Goal: Task Accomplishment & Management: Complete application form

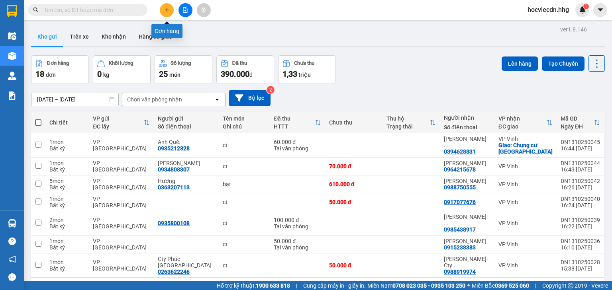
click at [167, 6] on button at bounding box center [167, 10] width 14 height 14
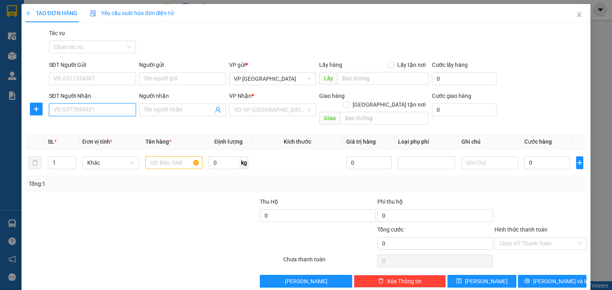
click at [79, 112] on input "SĐT Người Nhận" at bounding box center [92, 110] width 87 height 13
click at [106, 128] on div "0979923079" at bounding box center [91, 125] width 76 height 9
type input "0979923079"
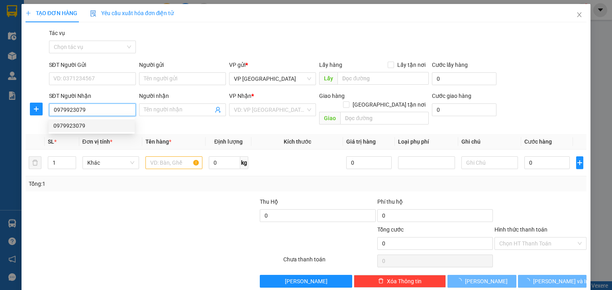
checkbox input "true"
type input "đường N5-KĐT [PERSON_NAME],xóm 20-Nghi Phú - CHƯA TÍNH SHIP"
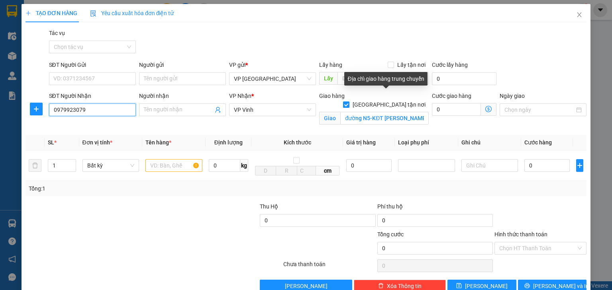
type input "0979923079"
click at [348, 102] on input "[GEOGRAPHIC_DATA] tận nơi" at bounding box center [346, 105] width 6 height 6
checkbox input "false"
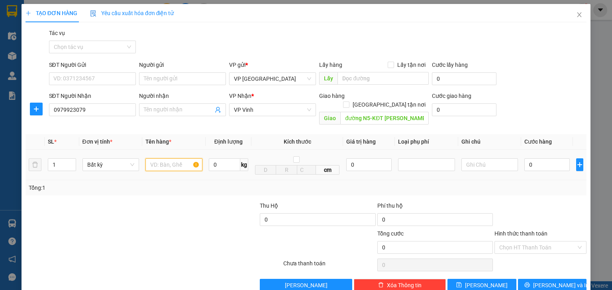
click at [169, 159] on input "text" at bounding box center [173, 165] width 57 height 13
type input "hs"
click at [372, 112] on input "đường N5-KĐT [PERSON_NAME],xóm 20-Nghi Phú - CHƯA TÍNH SHIP" at bounding box center [384, 118] width 88 height 13
click at [377, 120] on div "Transit Pickup Surcharge Ids Transit Deliver Surcharge Ids Transit Deliver Surc…" at bounding box center [305, 160] width 561 height 263
click at [547, 159] on input "0" at bounding box center [546, 165] width 45 height 13
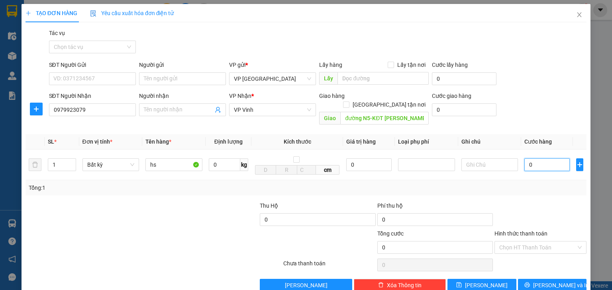
type input "5"
type input "50"
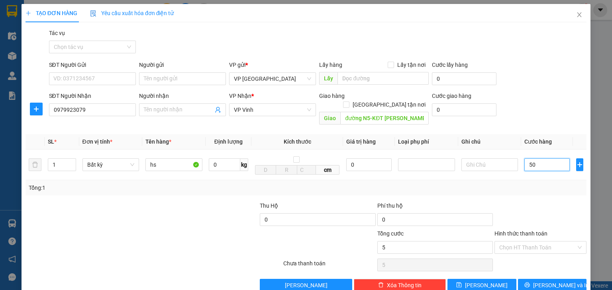
type input "50"
type input "500"
type input "5.000"
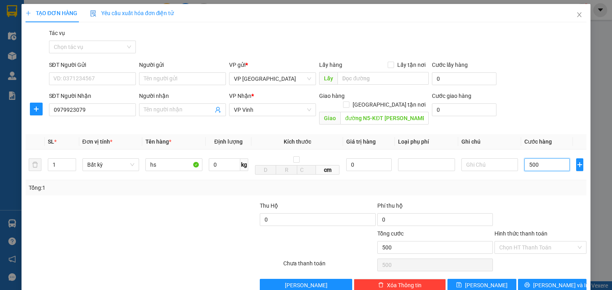
type input "5.000"
type input "50.000"
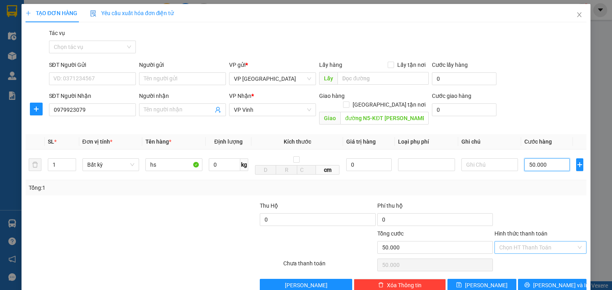
type input "50.000"
click at [536, 242] on input "Hình thức thanh toán" at bounding box center [537, 248] width 77 height 12
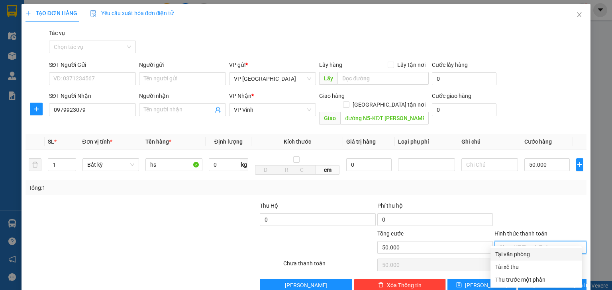
click at [535, 253] on div "Tại văn phòng" at bounding box center [536, 254] width 82 height 9
type input "0"
click at [530, 279] on button "[PERSON_NAME] và In" at bounding box center [552, 285] width 69 height 13
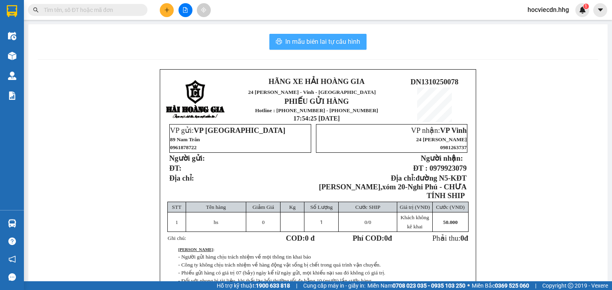
click at [308, 38] on span "In mẫu biên lai tự cấu hình" at bounding box center [322, 42] width 75 height 10
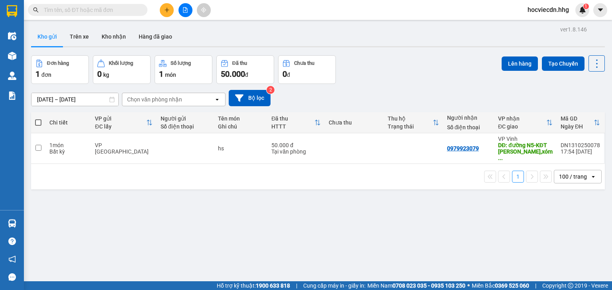
click at [166, 12] on icon "plus" at bounding box center [167, 10] width 6 height 6
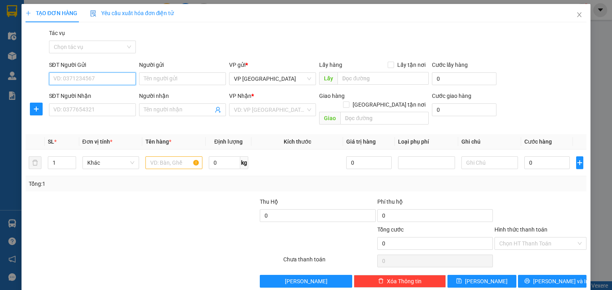
click at [96, 78] on input "SĐT Người Gửi" at bounding box center [92, 78] width 87 height 13
click at [170, 157] on input "text" at bounding box center [173, 163] width 57 height 13
click at [109, 78] on input "09" at bounding box center [92, 78] width 87 height 13
click at [100, 96] on div "0931113496" at bounding box center [91, 94] width 76 height 9
type input "0931113496"
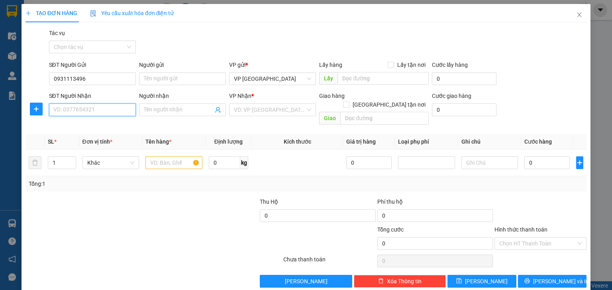
click at [104, 109] on input "SĐT Người Nhận" at bounding box center [92, 110] width 87 height 13
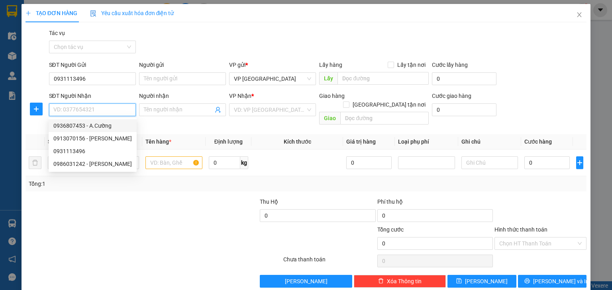
click at [112, 123] on div "0936807453 - A.Cường" at bounding box center [92, 125] width 78 height 9
type input "0936807453"
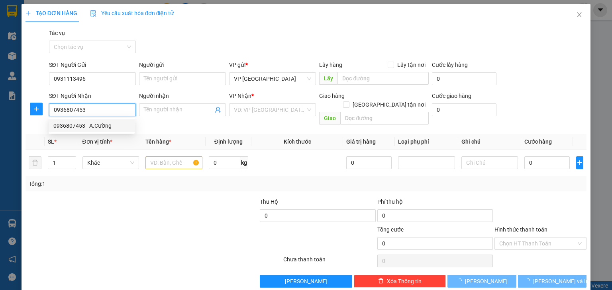
type input "A.Cường"
type input "VP [GEOGRAPHIC_DATA]"
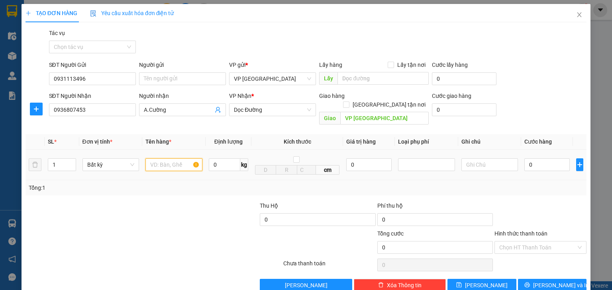
click at [175, 161] on input "text" at bounding box center [173, 165] width 57 height 13
type input "hs"
click at [544, 159] on input "0" at bounding box center [546, 165] width 45 height 13
type input "5"
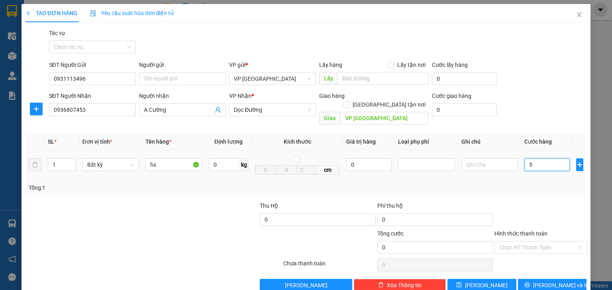
type input "5"
type input "50"
type input "500"
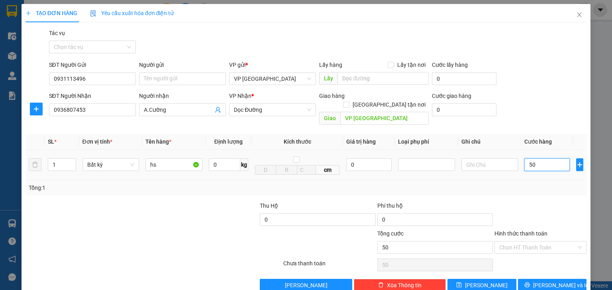
type input "500"
type input "5.000"
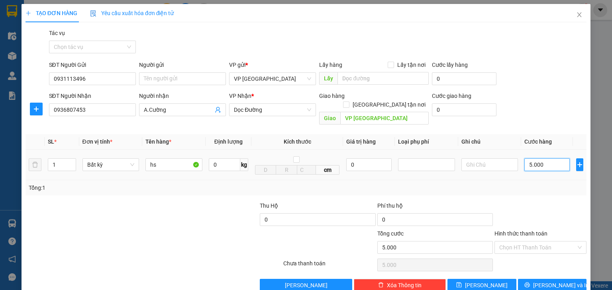
type input "50.000"
click at [549, 242] on input "Hình thức thanh toán" at bounding box center [537, 248] width 77 height 12
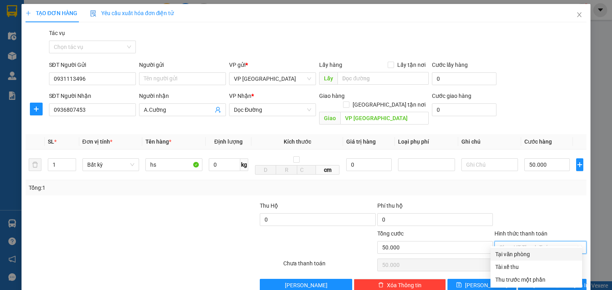
click at [539, 254] on div "Tại văn phòng" at bounding box center [536, 254] width 82 height 9
type input "0"
click at [530, 282] on icon "printer" at bounding box center [527, 285] width 6 height 6
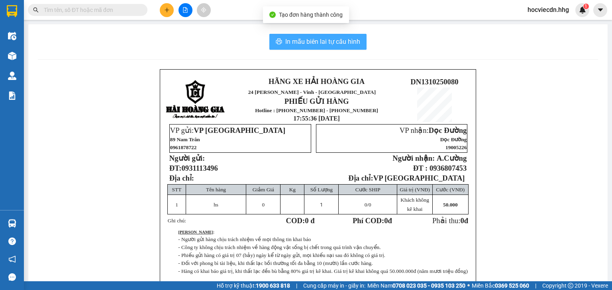
click at [312, 38] on span "In mẫu biên lai tự cấu hình" at bounding box center [322, 42] width 75 height 10
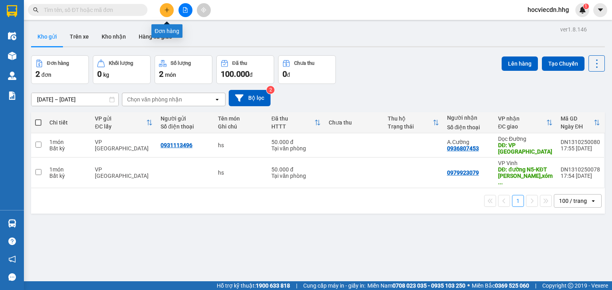
click at [168, 8] on icon "plus" at bounding box center [167, 10] width 6 height 6
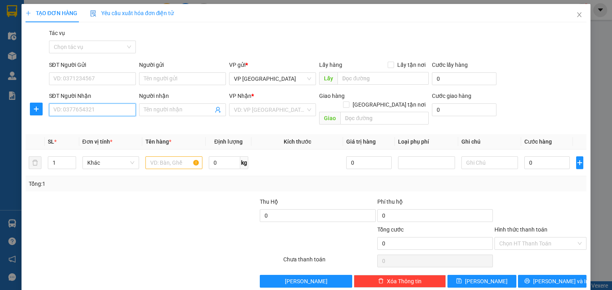
click at [109, 114] on input "SĐT Người Nhận" at bounding box center [92, 110] width 87 height 13
click at [113, 124] on div "0981695141 - Anh Chỉnh Thaco" at bounding box center [92, 125] width 78 height 9
type input "0981695141"
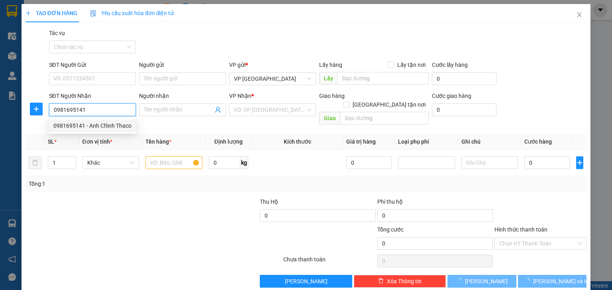
type input "Anh Chỉnh Thaco"
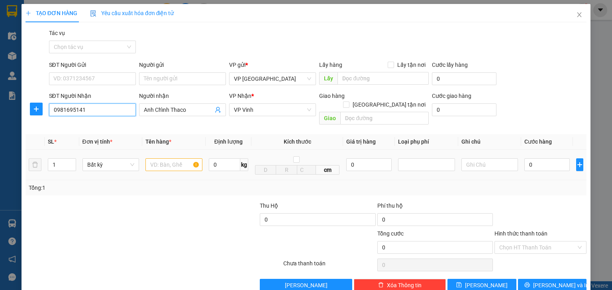
type input "0981695141"
click at [175, 159] on input "text" at bounding box center [173, 165] width 57 height 13
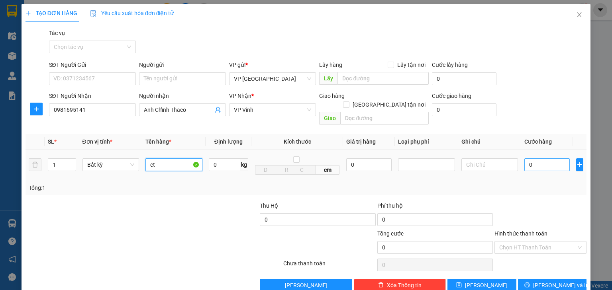
type input "ct"
click at [550, 159] on input "0" at bounding box center [546, 165] width 45 height 13
type input "6"
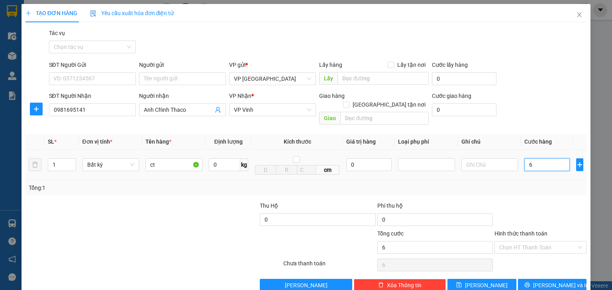
type input "60"
type input "600"
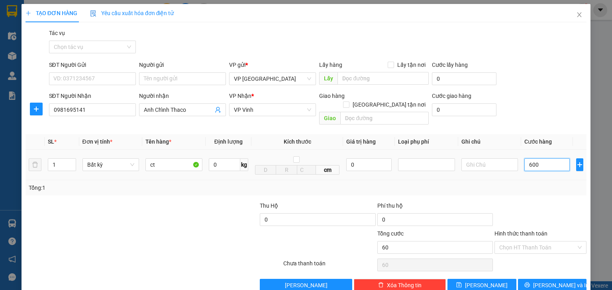
type input "600"
type input "6.000"
type input "60.000"
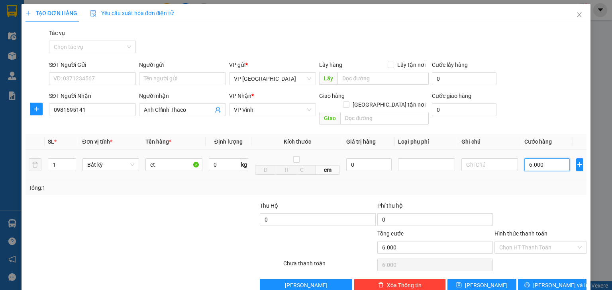
type input "60.000"
click at [543, 279] on button "[PERSON_NAME] và In" at bounding box center [552, 285] width 69 height 13
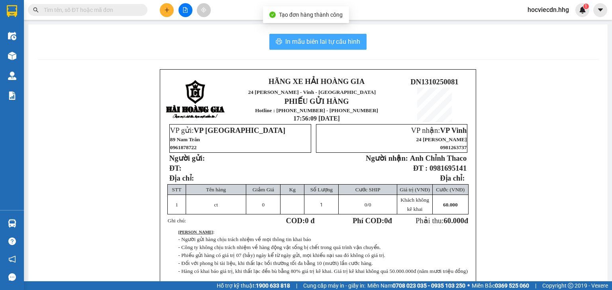
click at [323, 47] on button "In mẫu biên lai tự cấu hình" at bounding box center [317, 42] width 97 height 16
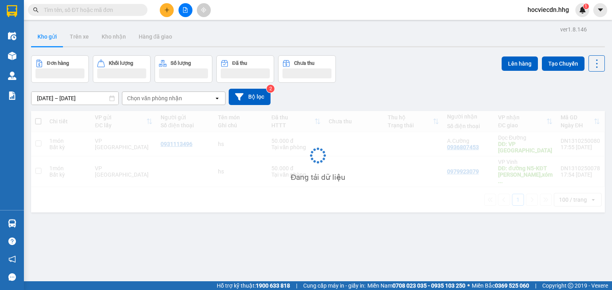
click at [166, 13] on button at bounding box center [167, 10] width 14 height 14
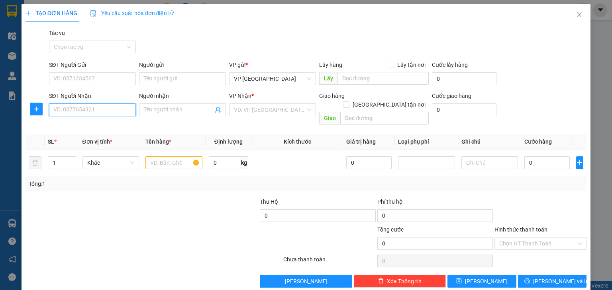
click at [104, 109] on input "SĐT Người Nhận" at bounding box center [92, 110] width 87 height 13
click at [74, 124] on div "0385066969 - gì mão" at bounding box center [91, 125] width 76 height 9
type input "0385066969"
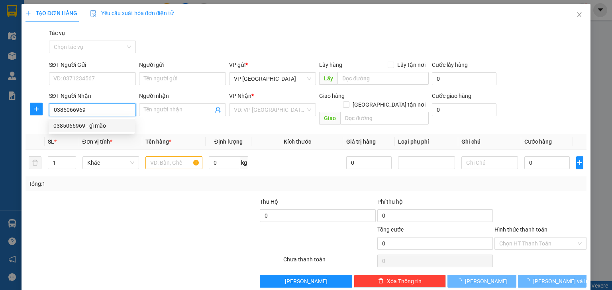
type input "gì mão"
type input "[PERSON_NAME], [GEOGRAPHIC_DATA]"
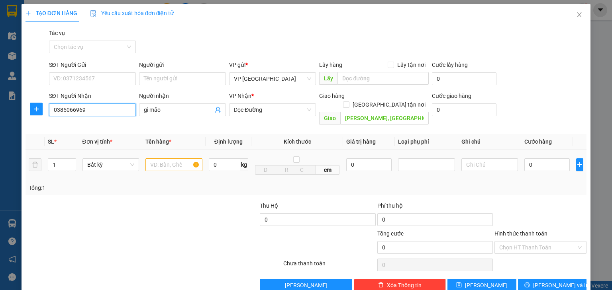
type input "0385066969"
click at [186, 159] on input "text" at bounding box center [173, 165] width 57 height 13
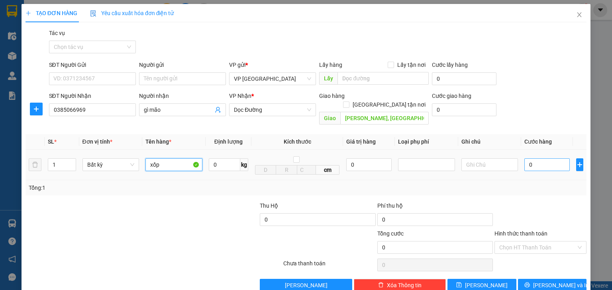
type input "xốp"
click at [548, 159] on input "0" at bounding box center [546, 165] width 45 height 13
type input "5"
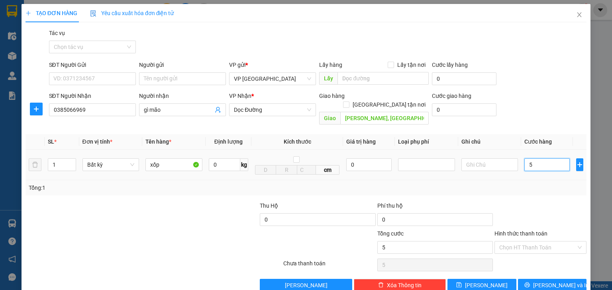
type input "50"
type input "500"
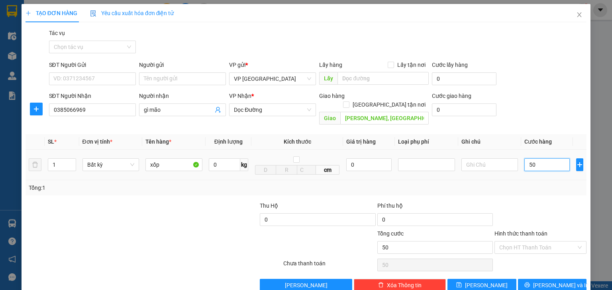
type input "500"
type input "5.000"
type input "50.000"
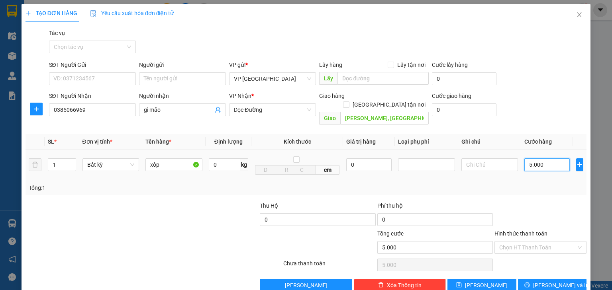
type input "50.000"
click at [532, 242] on input "Hình thức thanh toán" at bounding box center [537, 248] width 77 height 12
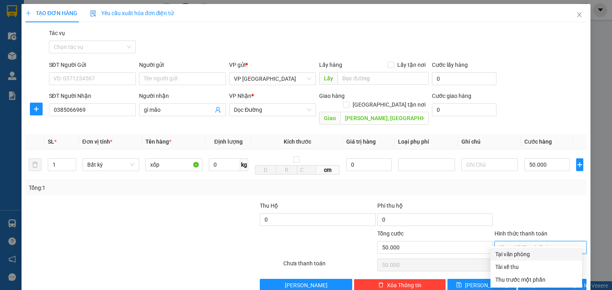
click at [521, 255] on div "Tại văn phòng" at bounding box center [536, 254] width 82 height 9
type input "0"
click at [541, 281] on span "[PERSON_NAME] và In" at bounding box center [561, 285] width 56 height 9
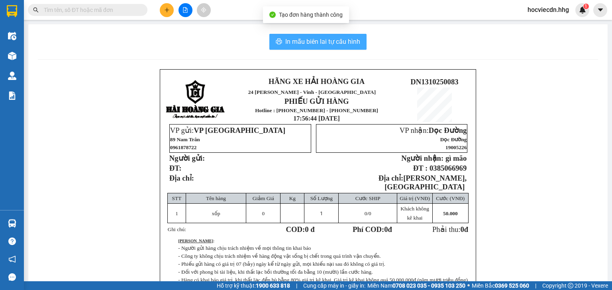
click at [335, 46] on span "In mẫu biên lai tự cấu hình" at bounding box center [322, 42] width 75 height 10
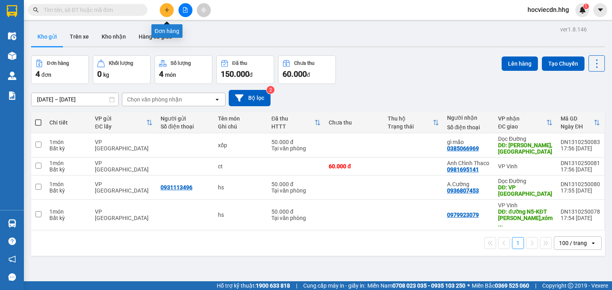
click at [166, 12] on icon "plus" at bounding box center [167, 10] width 6 height 6
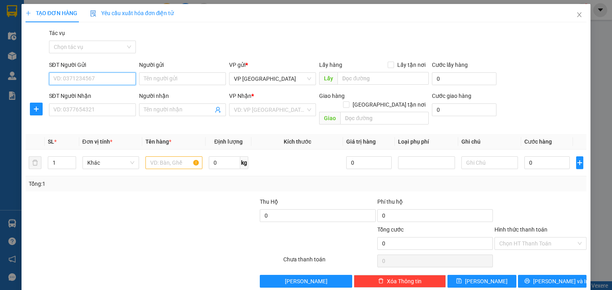
click at [102, 77] on input "SĐT Người Gửi" at bounding box center [92, 78] width 87 height 13
click at [110, 91] on div "0905343436 - Chị Thành" at bounding box center [91, 94] width 76 height 9
type input "0905343436"
type input "Chị Thành"
type input "0905343436"
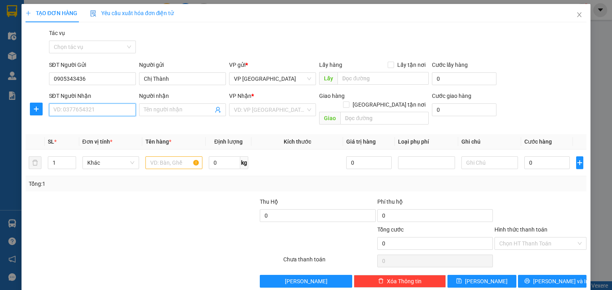
click at [112, 110] on input "SĐT Người Nhận" at bounding box center [92, 110] width 87 height 13
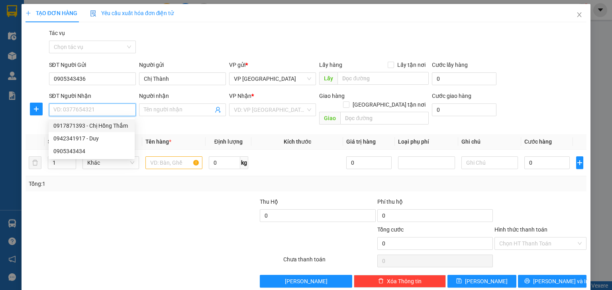
click at [110, 124] on div "0917871393 - Chị Hồng Thắm" at bounding box center [91, 125] width 76 height 9
type input "0917871393"
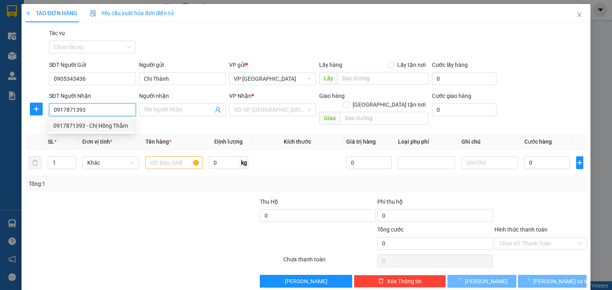
type input "Chị Hồng Thắm"
checkbox input "true"
type input "35 [PERSON_NAME] -CHƯA TÍNH SHIP"
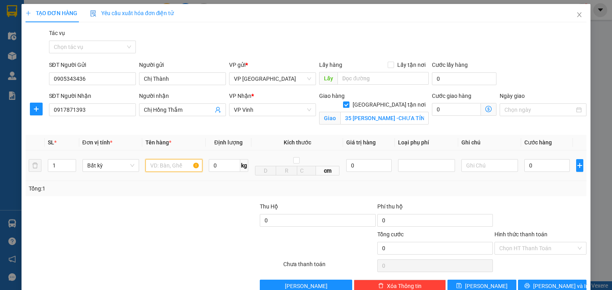
click at [186, 171] on input "text" at bounding box center [173, 165] width 57 height 13
click at [348, 102] on input "[GEOGRAPHIC_DATA] tận nơi" at bounding box center [346, 105] width 6 height 6
checkbox input "false"
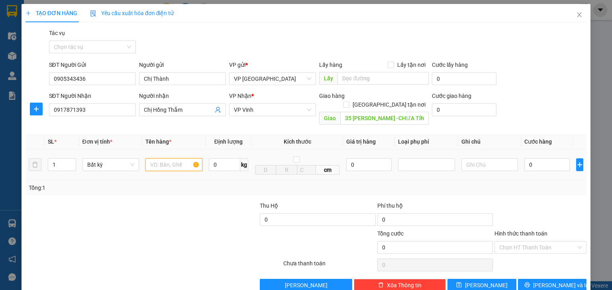
click at [175, 159] on input "text" at bounding box center [173, 165] width 57 height 13
type input "hs"
click at [542, 160] on input "0" at bounding box center [546, 165] width 45 height 13
type input "5"
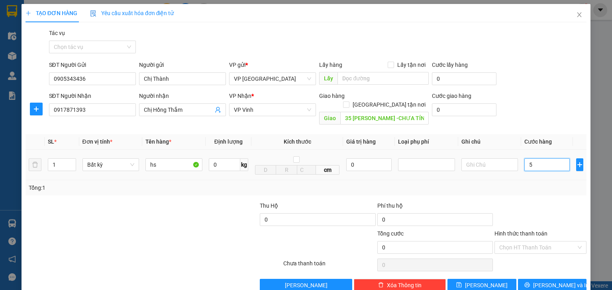
type input "5"
type input "50"
type input "500"
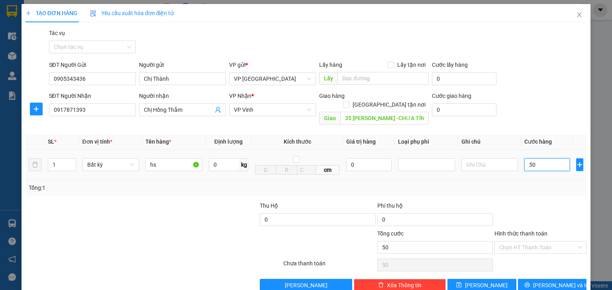
type input "500"
type input "5.000"
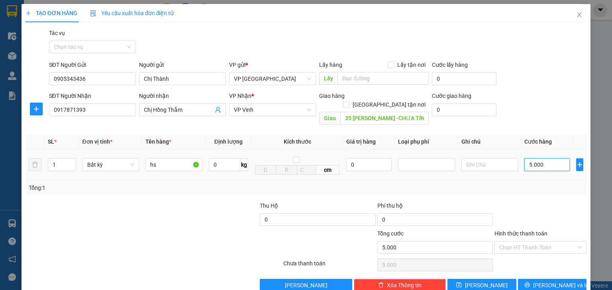
type input "50.000"
click at [555, 281] on span "[PERSON_NAME] và In" at bounding box center [561, 285] width 56 height 9
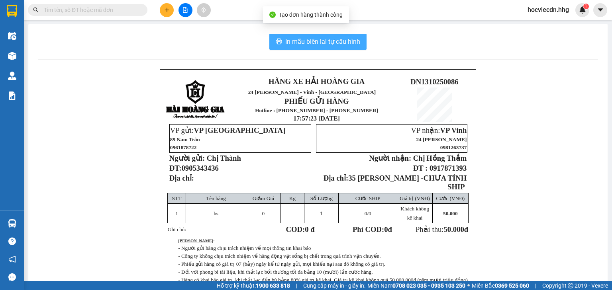
click at [298, 43] on span "In mẫu biên lai tự cấu hình" at bounding box center [322, 42] width 75 height 10
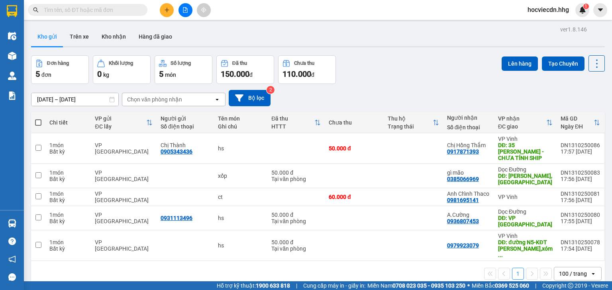
click at [170, 11] on button at bounding box center [167, 10] width 14 height 14
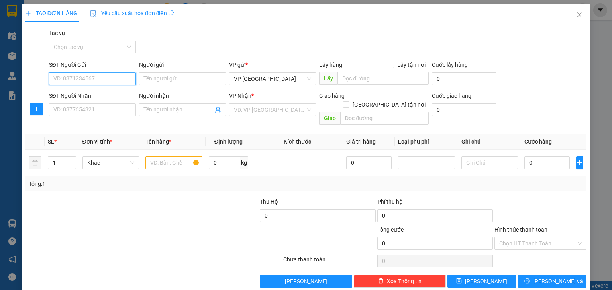
click at [100, 83] on input "SĐT Người Gửi" at bounding box center [92, 78] width 87 height 13
click at [100, 91] on div "0936668483" at bounding box center [91, 94] width 76 height 9
type input "0936668483"
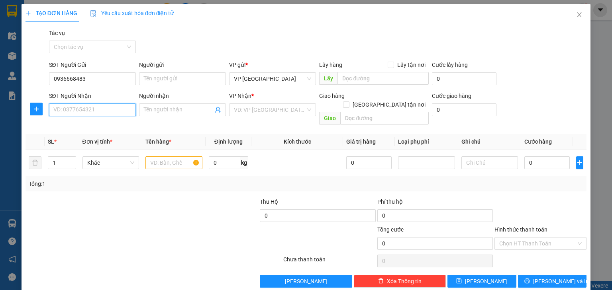
click at [108, 112] on input "SĐT Người Nhận" at bounding box center [92, 110] width 87 height 13
click at [119, 137] on div "0824468222 - [PERSON_NAME]" at bounding box center [92, 138] width 78 height 9
type input "0824468222"
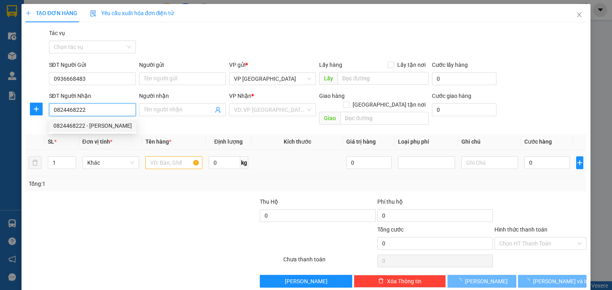
type input "[PERSON_NAME]"
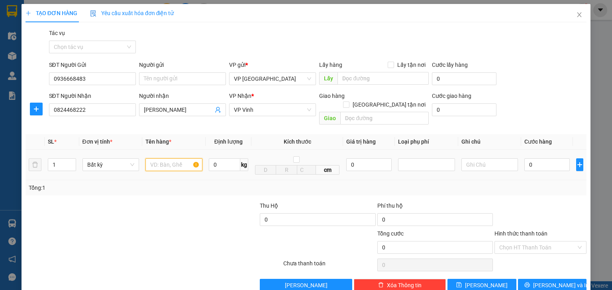
click at [169, 159] on input "text" at bounding box center [173, 165] width 57 height 13
type input "cton"
click at [524, 159] on input "0" at bounding box center [546, 165] width 45 height 13
type input "8"
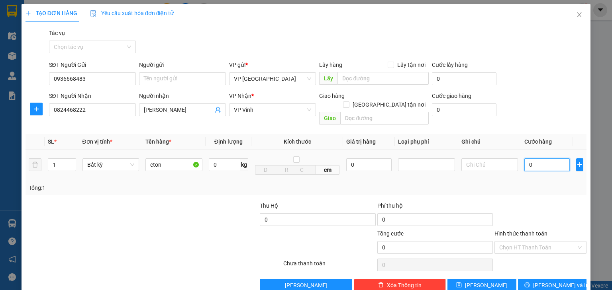
type input "8"
type input "80"
type input "800"
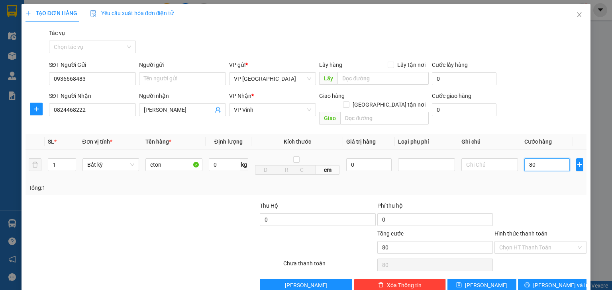
type input "800"
type input "8.000"
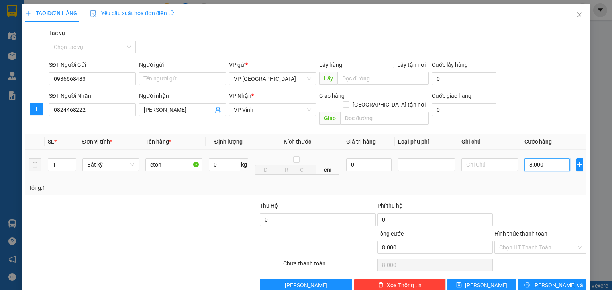
type input "80.000"
type input "800.000"
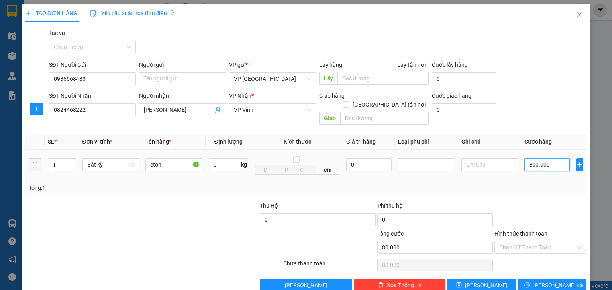
type input "800.000"
type input "80.000"
type input "8.000"
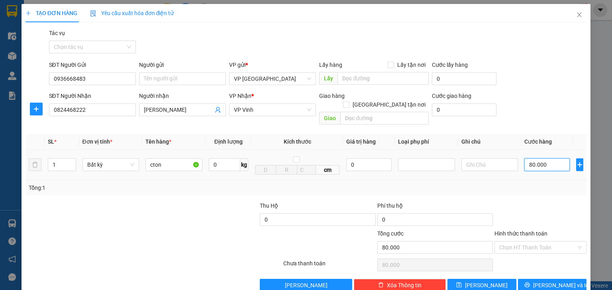
type input "8.000"
type input "0"
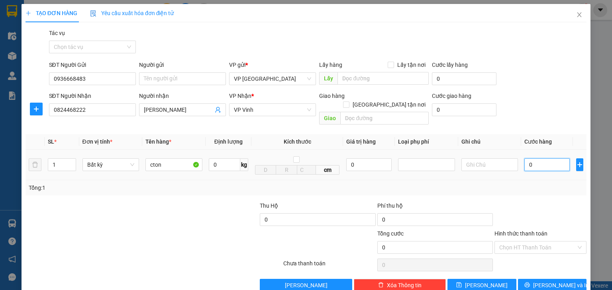
type input "07"
type input "7"
click at [524, 159] on input "07" at bounding box center [546, 165] width 45 height 13
type input "707"
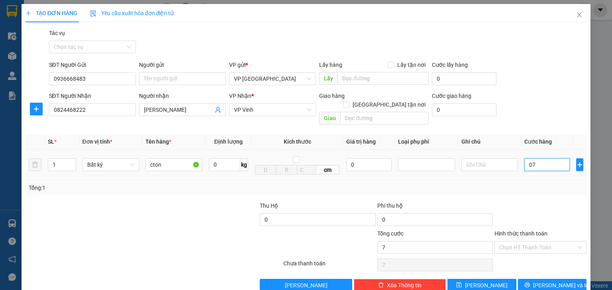
type input "707"
type input "7.007"
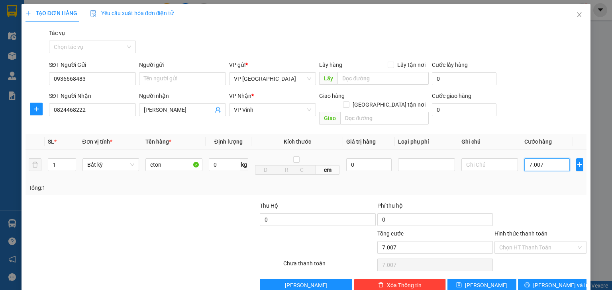
type input "70.070"
type input "7.007"
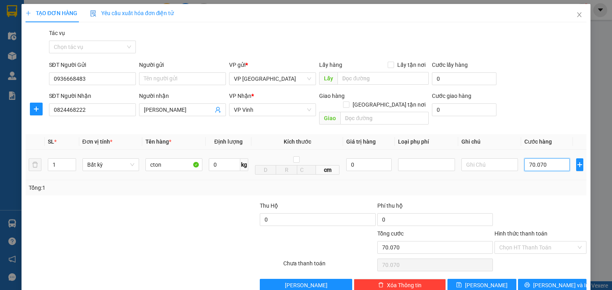
type input "7.007"
type input "700"
type input "70"
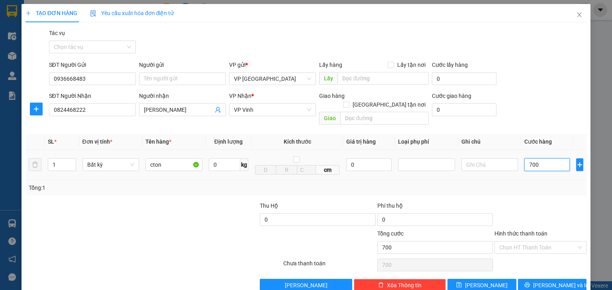
type input "70"
type input "700"
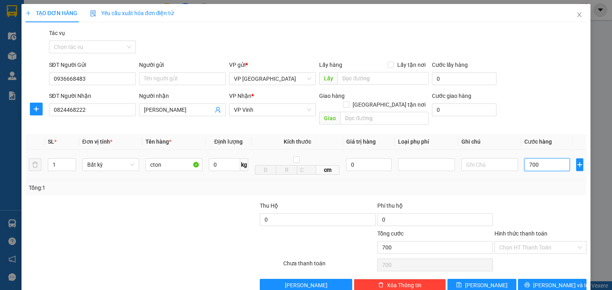
type input "7.000"
type input "70.000"
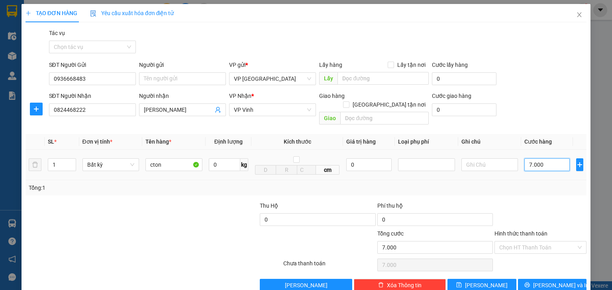
type input "70.000"
type input "700.000"
type input "70.000"
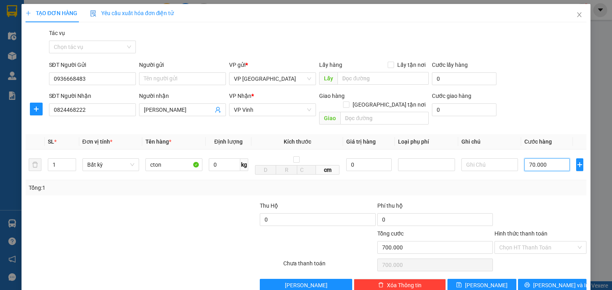
type input "70.000"
click at [537, 242] on input "Hình thức thanh toán" at bounding box center [537, 248] width 77 height 12
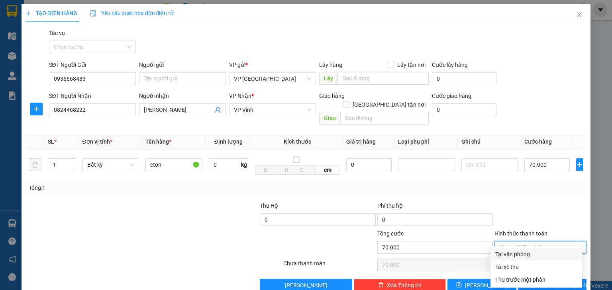
click at [526, 256] on div "Tại văn phòng" at bounding box center [536, 254] width 82 height 9
type input "0"
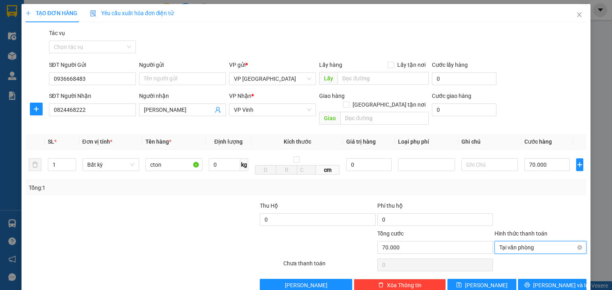
click at [532, 242] on span "Tại văn phòng" at bounding box center [540, 248] width 82 height 12
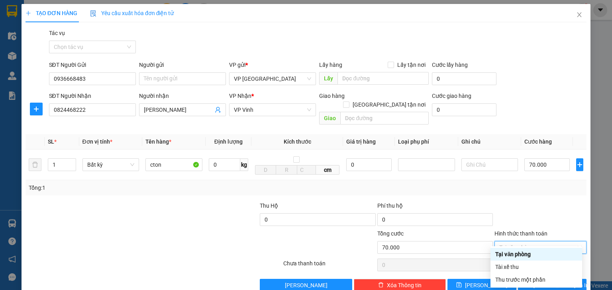
click at [535, 203] on div at bounding box center [540, 216] width 94 height 28
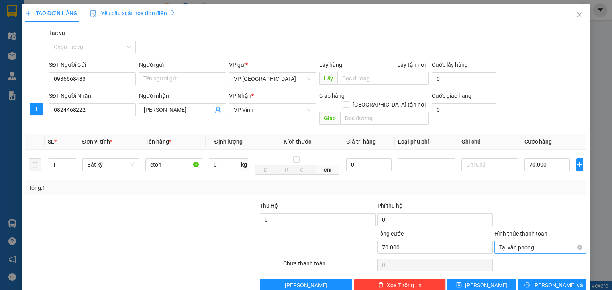
click at [554, 242] on span "Tại văn phòng" at bounding box center [540, 248] width 82 height 12
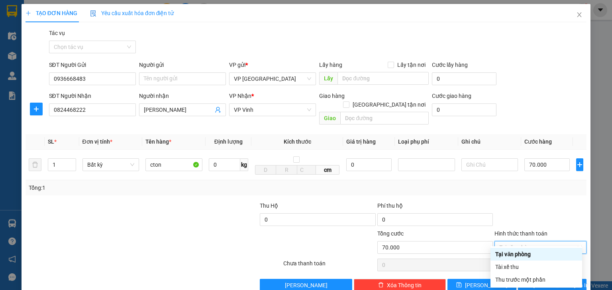
click at [547, 204] on div at bounding box center [540, 216] width 94 height 28
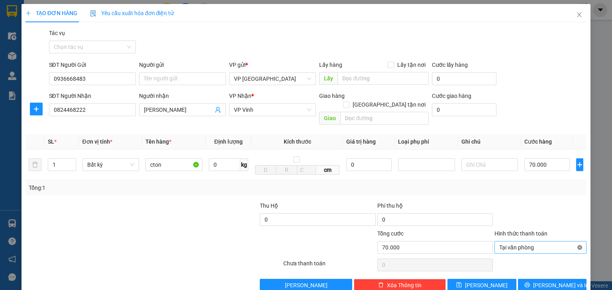
click at [572, 241] on div "Tại văn phòng" at bounding box center [540, 247] width 92 height 13
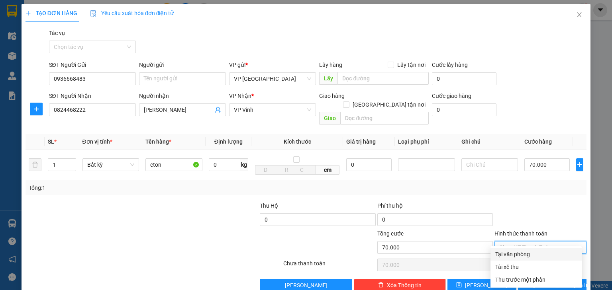
click at [536, 184] on div "Tổng: 1" at bounding box center [306, 188] width 554 height 9
click at [553, 282] on button "[PERSON_NAME] và In" at bounding box center [552, 285] width 69 height 13
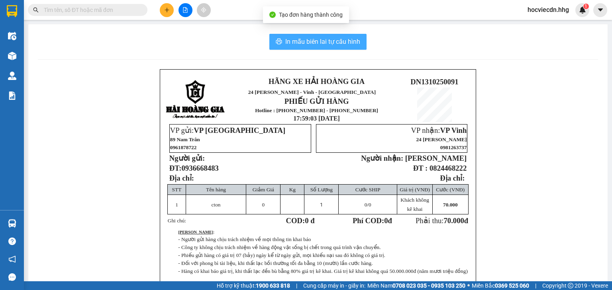
click at [314, 44] on span "In mẫu biên lai tự cấu hình" at bounding box center [322, 42] width 75 height 10
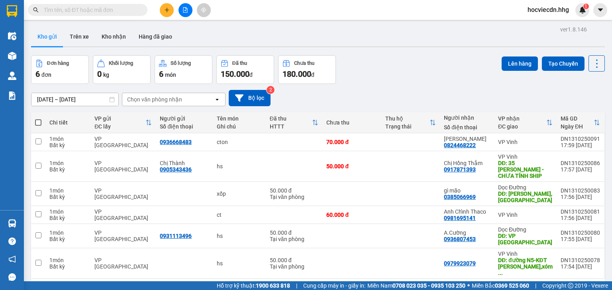
click at [165, 6] on button at bounding box center [167, 10] width 14 height 14
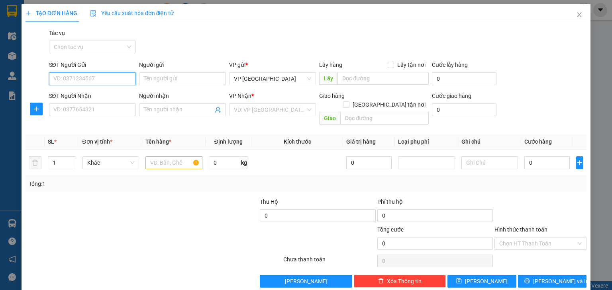
click at [108, 74] on input "SĐT Người Gửi" at bounding box center [92, 78] width 87 height 13
click at [108, 94] on div "0905339327" at bounding box center [91, 94] width 76 height 9
type input "0905339327"
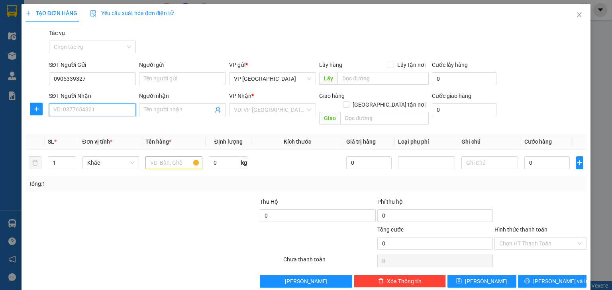
click at [104, 108] on input "SĐT Người Nhận" at bounding box center [92, 110] width 87 height 13
click at [100, 121] on div "0978473469" at bounding box center [92, 125] width 86 height 13
type input "0978473469"
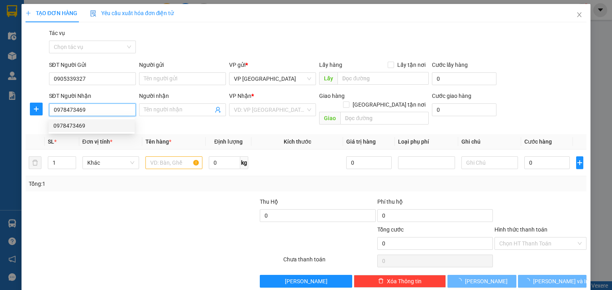
type input "TT Anh Sơn"
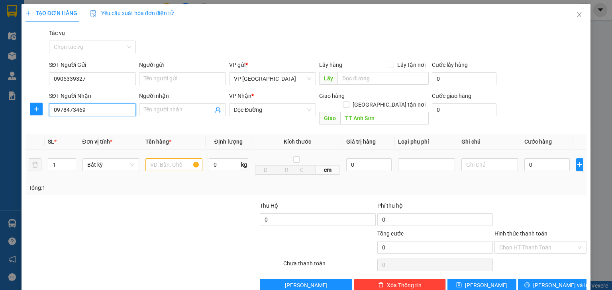
type input "0978473469"
click at [152, 159] on input "text" at bounding box center [173, 165] width 57 height 13
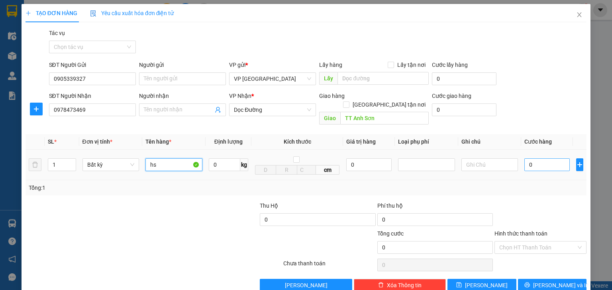
type input "hs"
click at [524, 159] on input "0" at bounding box center [546, 165] width 45 height 13
type input "5"
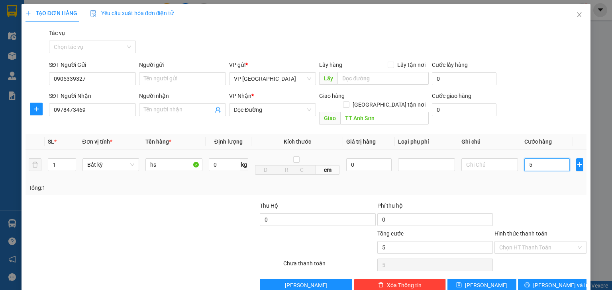
type input "50"
type input "500"
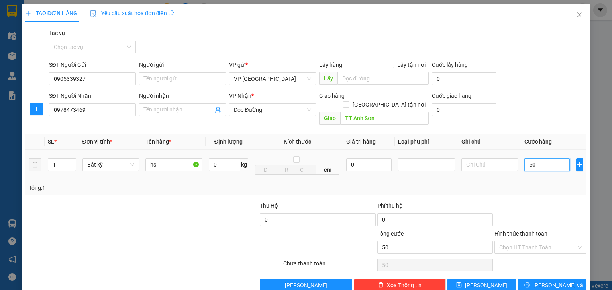
type input "500"
type input "5.000"
type input "50.000"
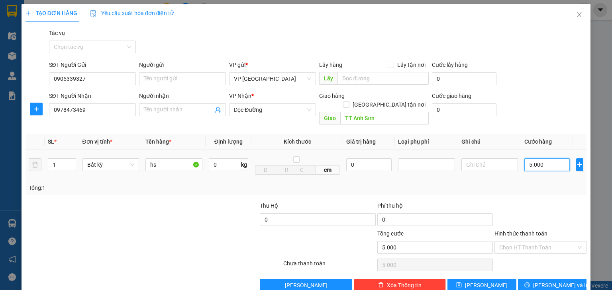
type input "50.000"
click at [545, 242] on input "Hình thức thanh toán" at bounding box center [537, 248] width 77 height 12
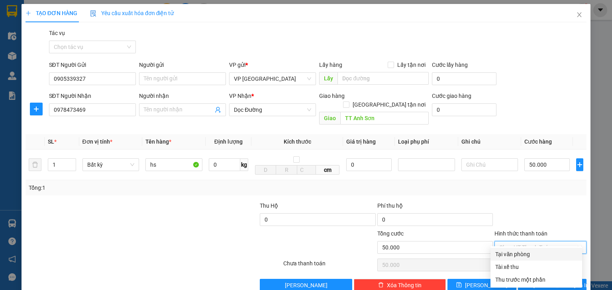
click at [532, 255] on div "Tại văn phòng" at bounding box center [536, 254] width 82 height 9
click at [547, 281] on span "[PERSON_NAME] và In" at bounding box center [561, 285] width 56 height 9
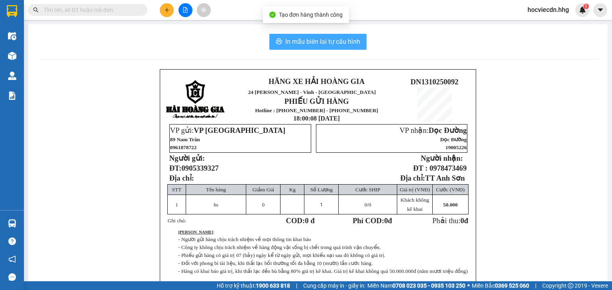
click at [323, 45] on span "In mẫu biên lai tự cấu hình" at bounding box center [322, 42] width 75 height 10
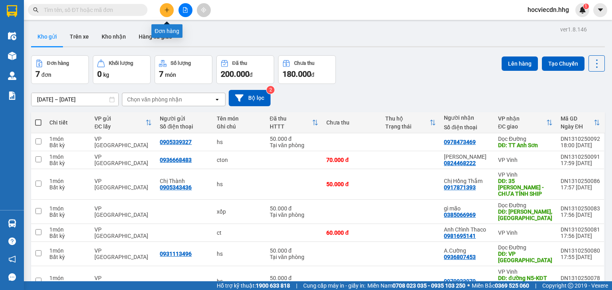
click at [166, 10] on icon "plus" at bounding box center [167, 10] width 6 height 6
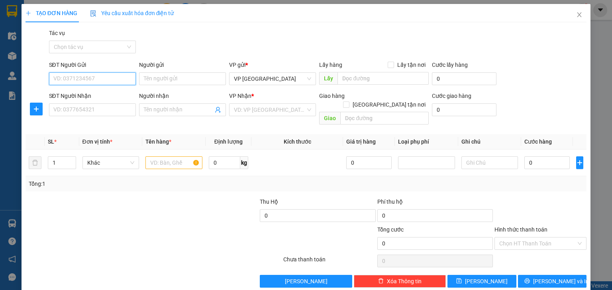
click at [63, 78] on input "SĐT Người Gửi" at bounding box center [92, 78] width 87 height 13
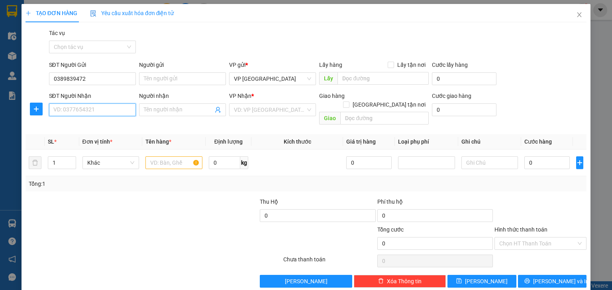
click at [70, 111] on input "SĐT Người Nhận" at bounding box center [92, 110] width 87 height 13
click at [528, 157] on input "0" at bounding box center [546, 163] width 45 height 13
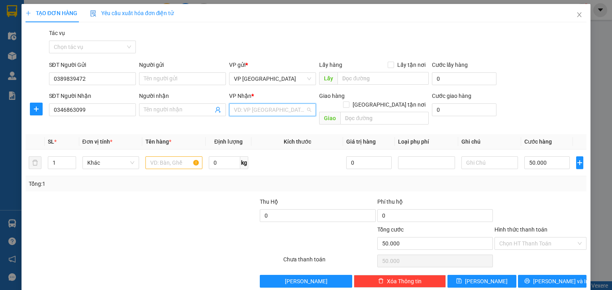
click at [278, 108] on input "search" at bounding box center [270, 110] width 72 height 12
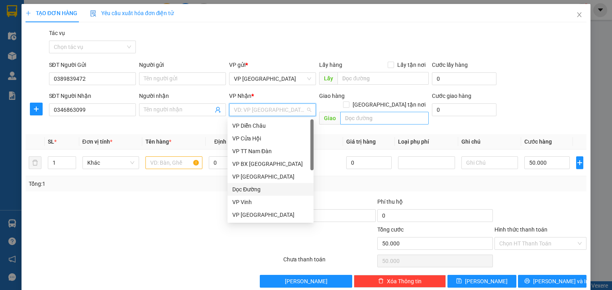
drag, startPoint x: 272, startPoint y: 193, endPoint x: 366, endPoint y: 114, distance: 122.7
click at [272, 191] on div "Dọc Đường" at bounding box center [270, 189] width 76 height 9
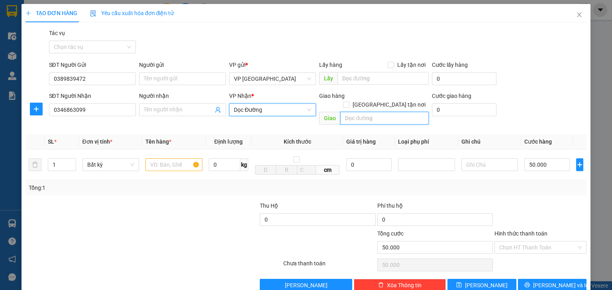
click at [366, 112] on input "text" at bounding box center [384, 118] width 88 height 13
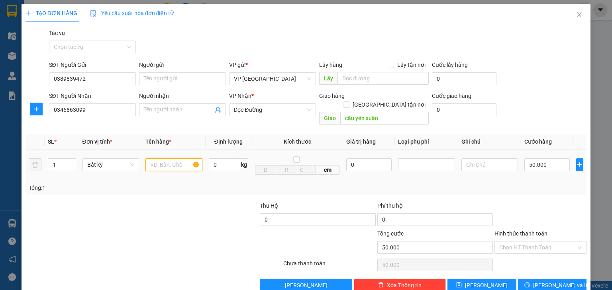
click at [158, 159] on input "text" at bounding box center [173, 165] width 57 height 13
click at [536, 242] on input "Hình thức thanh toán" at bounding box center [537, 248] width 77 height 12
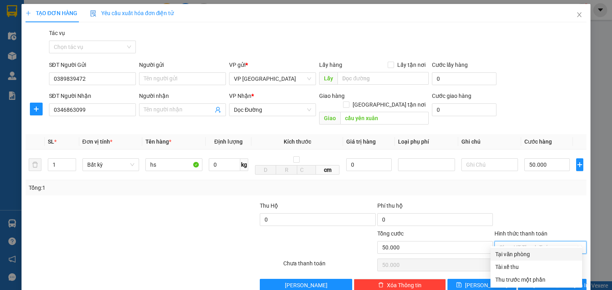
click at [519, 255] on div "Tại văn phòng" at bounding box center [536, 254] width 82 height 9
click at [530, 279] on button "[PERSON_NAME] và In" at bounding box center [552, 285] width 69 height 13
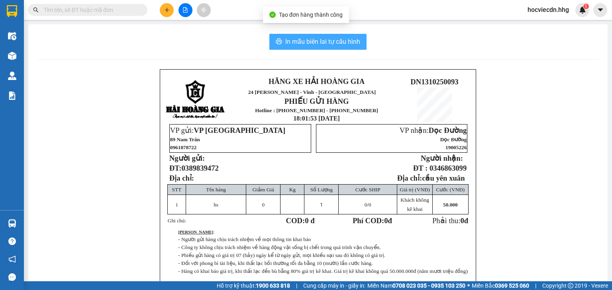
click at [317, 47] on button "In mẫu biên lai tự cấu hình" at bounding box center [317, 42] width 97 height 16
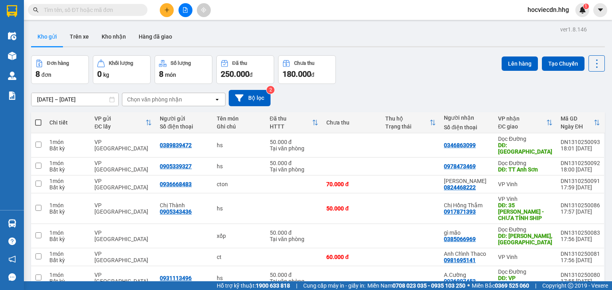
click at [168, 10] on icon "plus" at bounding box center [167, 10] width 6 height 6
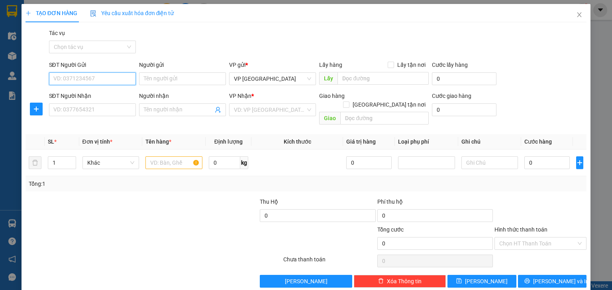
click at [101, 81] on input "SĐT Người Gửi" at bounding box center [92, 78] width 87 height 13
click at [68, 77] on input "09" at bounding box center [92, 78] width 87 height 13
click at [75, 110] on input "SĐT Người Nhận" at bounding box center [92, 110] width 87 height 13
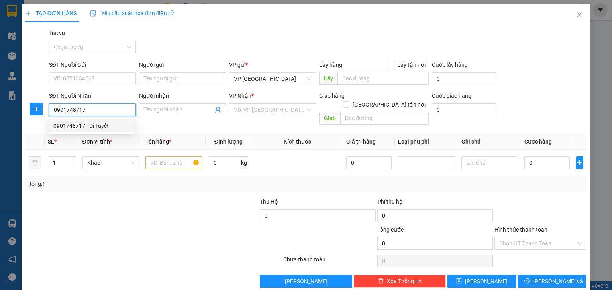
click at [79, 127] on div "0901748717 - Dì Tuyết" at bounding box center [91, 125] width 76 height 9
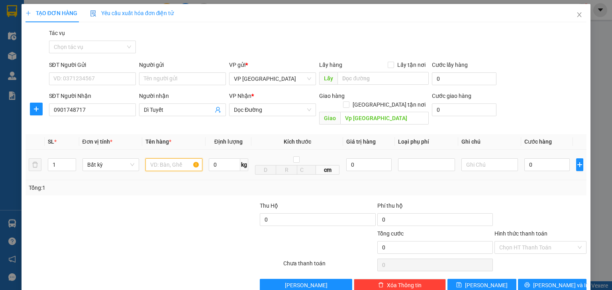
click at [167, 159] on input "text" at bounding box center [173, 165] width 57 height 13
click at [57, 159] on input "1" at bounding box center [61, 165] width 27 height 12
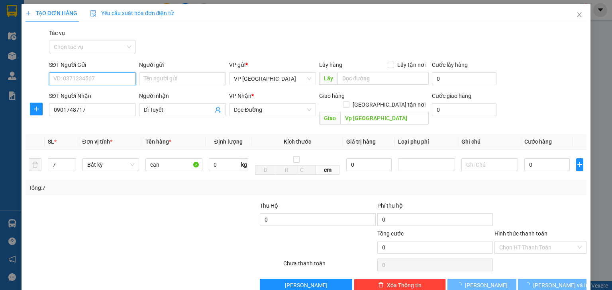
click at [67, 78] on input "SĐT Người Gửi" at bounding box center [92, 78] width 87 height 13
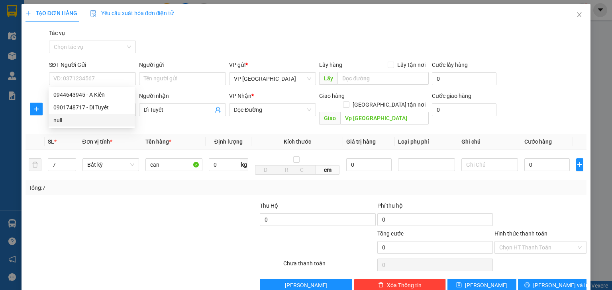
click at [105, 203] on div at bounding box center [83, 216] width 117 height 28
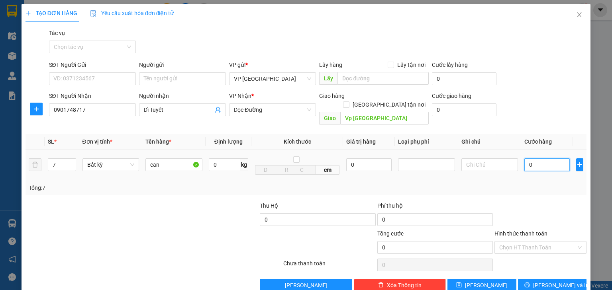
click at [524, 159] on input "0" at bounding box center [546, 165] width 45 height 13
click at [529, 242] on input "Hình thức thanh toán" at bounding box center [537, 248] width 77 height 12
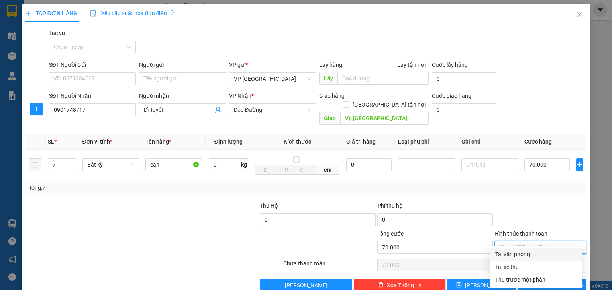
click at [519, 257] on div "Tại văn phòng" at bounding box center [536, 254] width 82 height 9
click at [543, 281] on span "[PERSON_NAME] và In" at bounding box center [561, 285] width 56 height 9
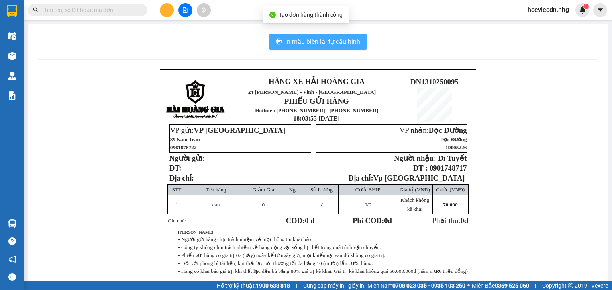
click at [319, 46] on span "In mẫu biên lai tự cấu hình" at bounding box center [322, 42] width 75 height 10
